Goal: Information Seeking & Learning: Learn about a topic

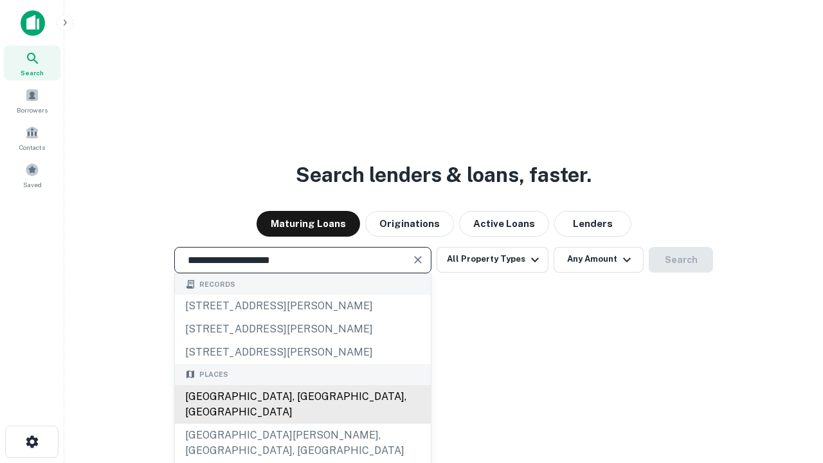
click at [302, 424] on div "[GEOGRAPHIC_DATA], [GEOGRAPHIC_DATA], [GEOGRAPHIC_DATA]" at bounding box center [303, 404] width 256 height 39
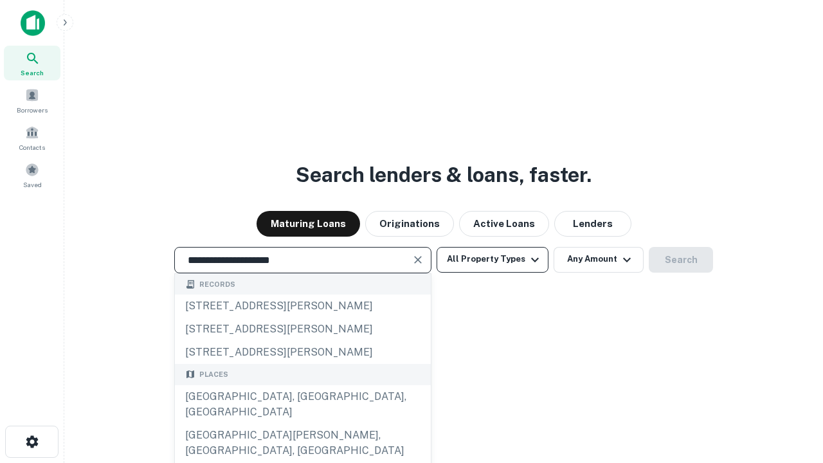
click at [492, 259] on button "All Property Types" at bounding box center [493, 260] width 112 height 26
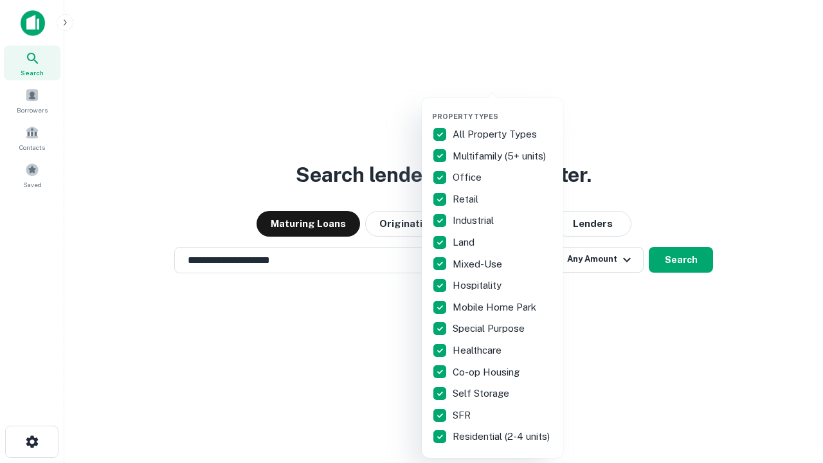
type input "**********"
click at [503, 108] on button "button" at bounding box center [502, 108] width 141 height 1
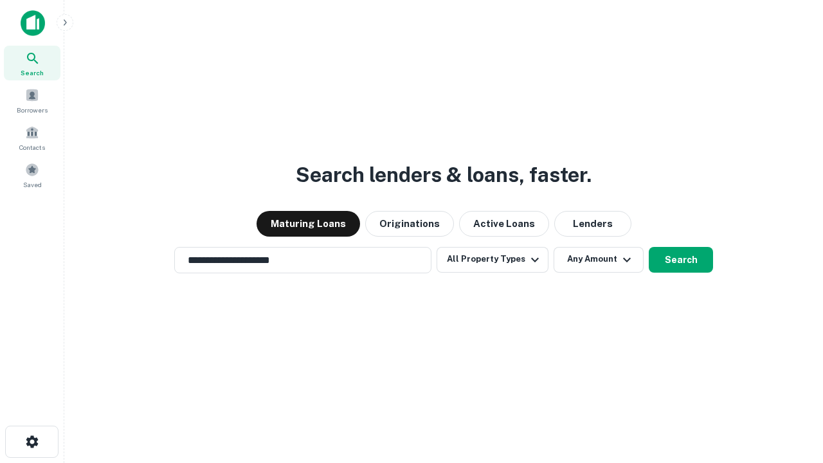
scroll to position [20, 0]
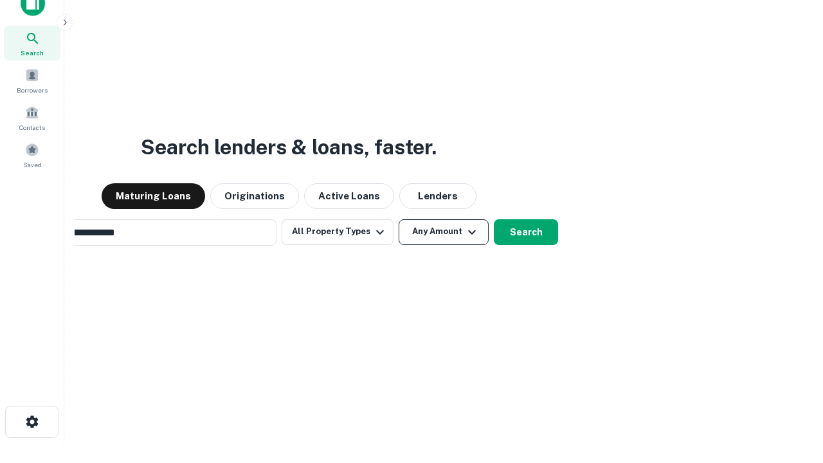
click at [399, 219] on button "Any Amount" at bounding box center [444, 232] width 90 height 26
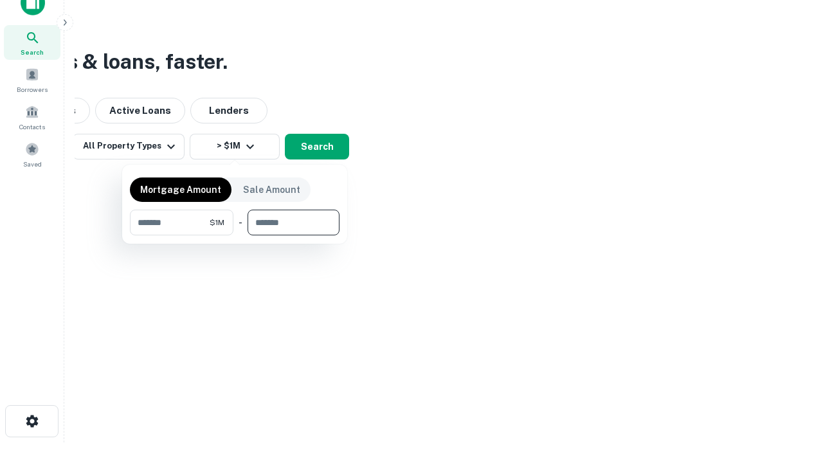
type input "*******"
click at [235, 235] on button "button" at bounding box center [235, 235] width 210 height 1
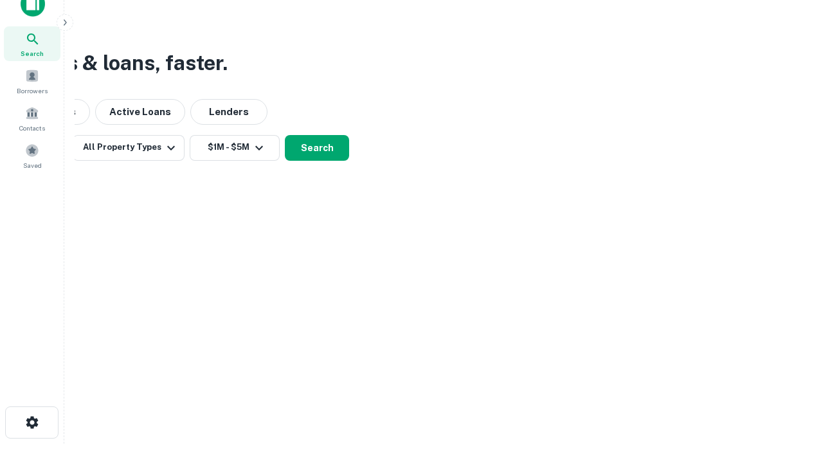
scroll to position [8, 237]
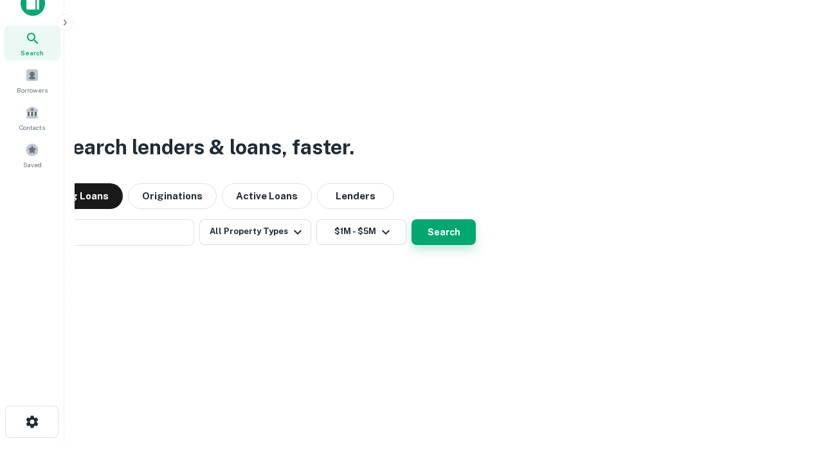
click at [411, 219] on button "Search" at bounding box center [443, 232] width 64 height 26
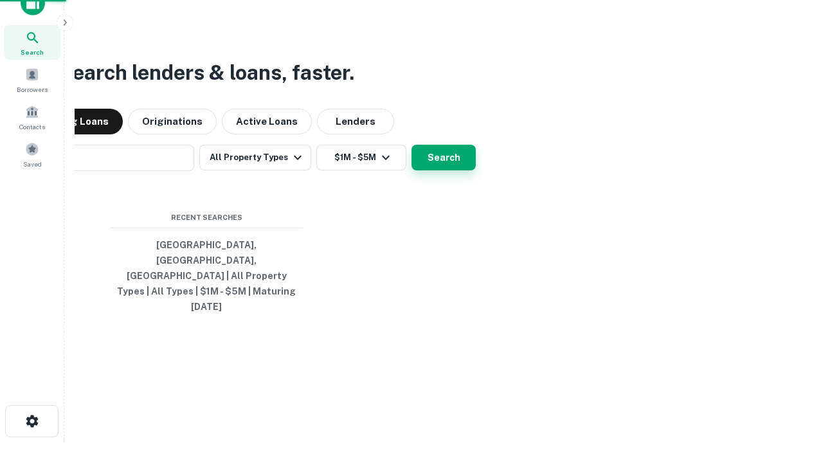
scroll to position [34, 364]
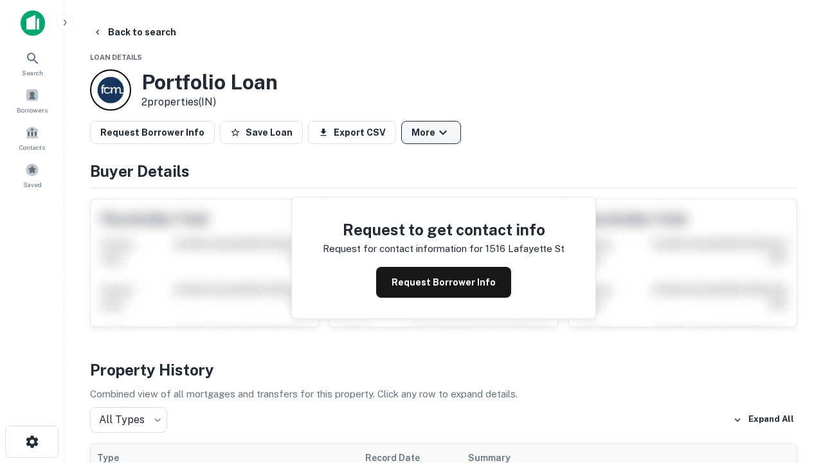
click at [431, 132] on button "More" at bounding box center [431, 132] width 60 height 23
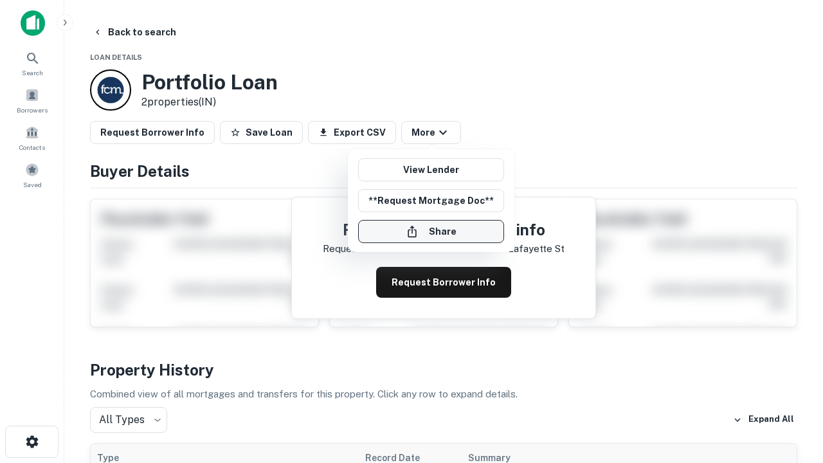
click at [431, 231] on button "Share" at bounding box center [431, 231] width 146 height 23
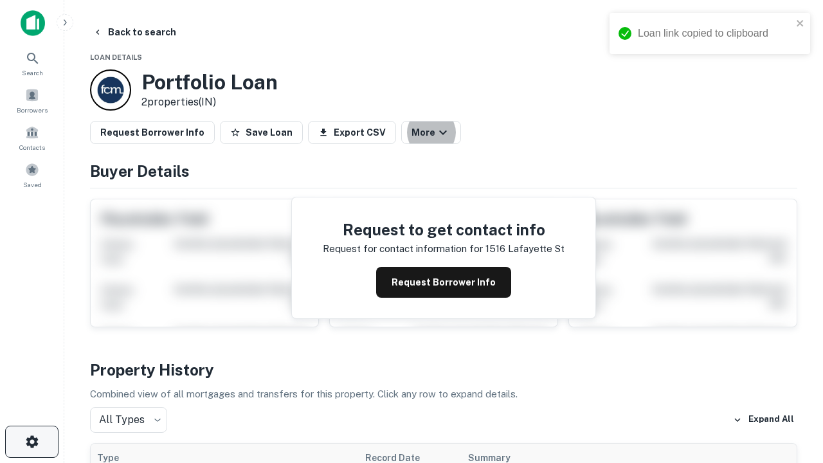
click at [32, 442] on icon "button" at bounding box center [31, 441] width 15 height 15
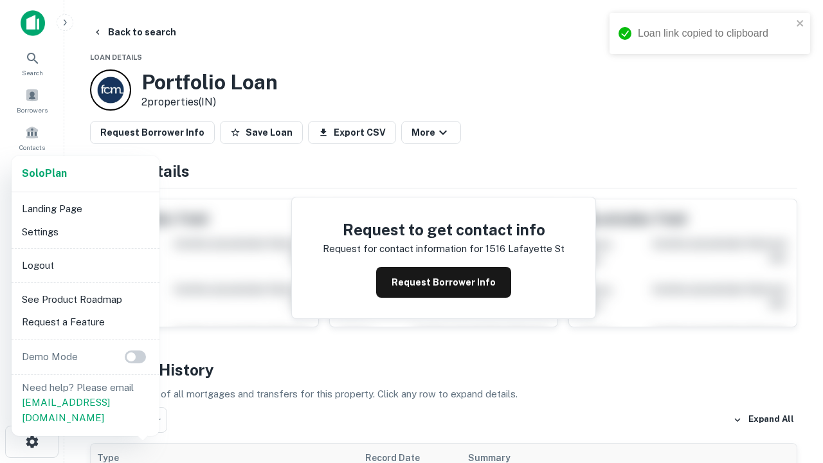
click at [85, 265] on li "Logout" at bounding box center [86, 265] width 138 height 23
